Goal: Task Accomplishment & Management: Use online tool/utility

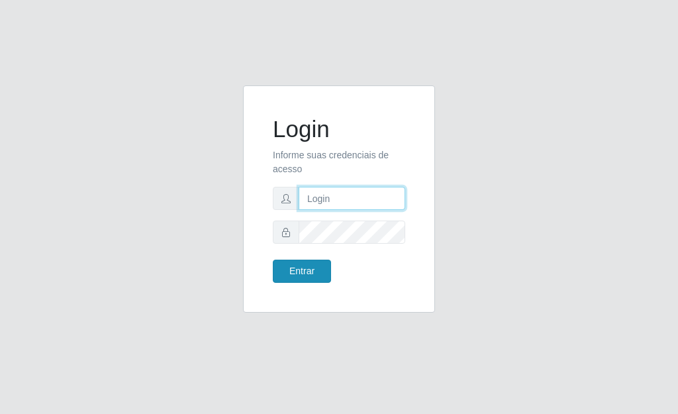
type input "[PERSON_NAME]"
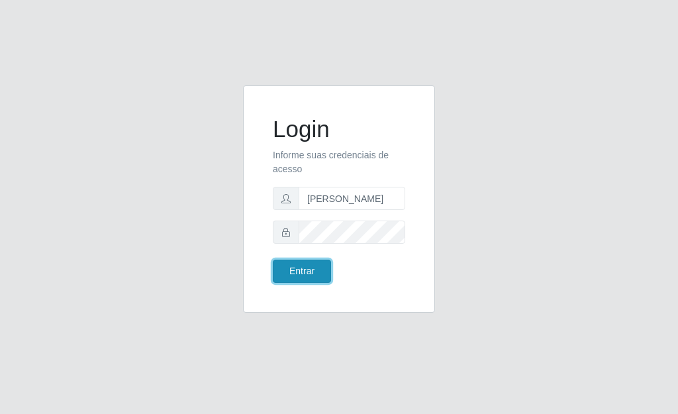
click at [302, 275] on button "Entrar" at bounding box center [302, 270] width 58 height 23
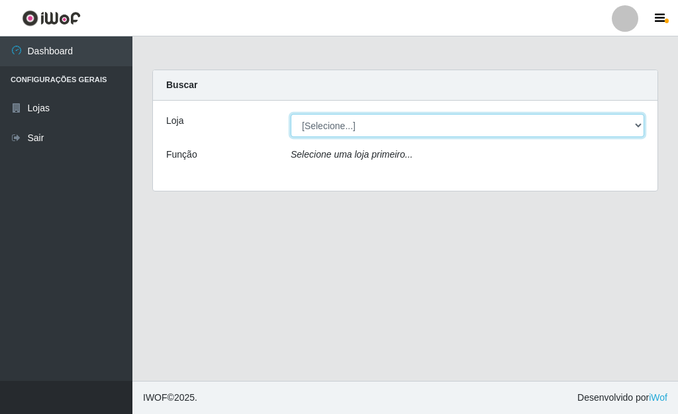
click at [637, 126] on select "[Selecione...] Bemais Supermercados - [GEOGRAPHIC_DATA]" at bounding box center [467, 125] width 353 height 23
select select "249"
click at [291, 114] on select "[Selecione...] Bemais Supermercados - [GEOGRAPHIC_DATA]" at bounding box center [467, 125] width 353 height 23
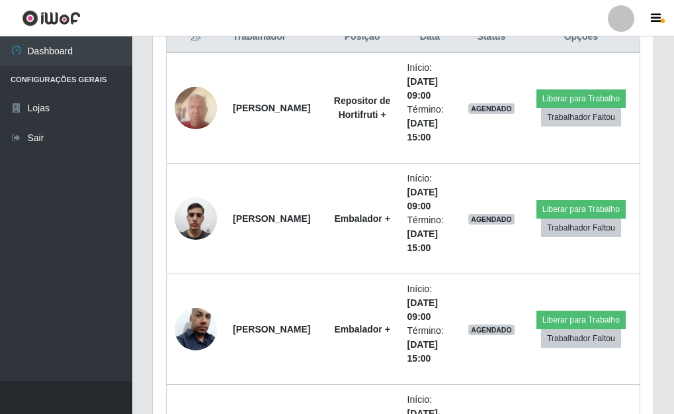
scroll to position [529, 0]
